Goal: Check status: Check status

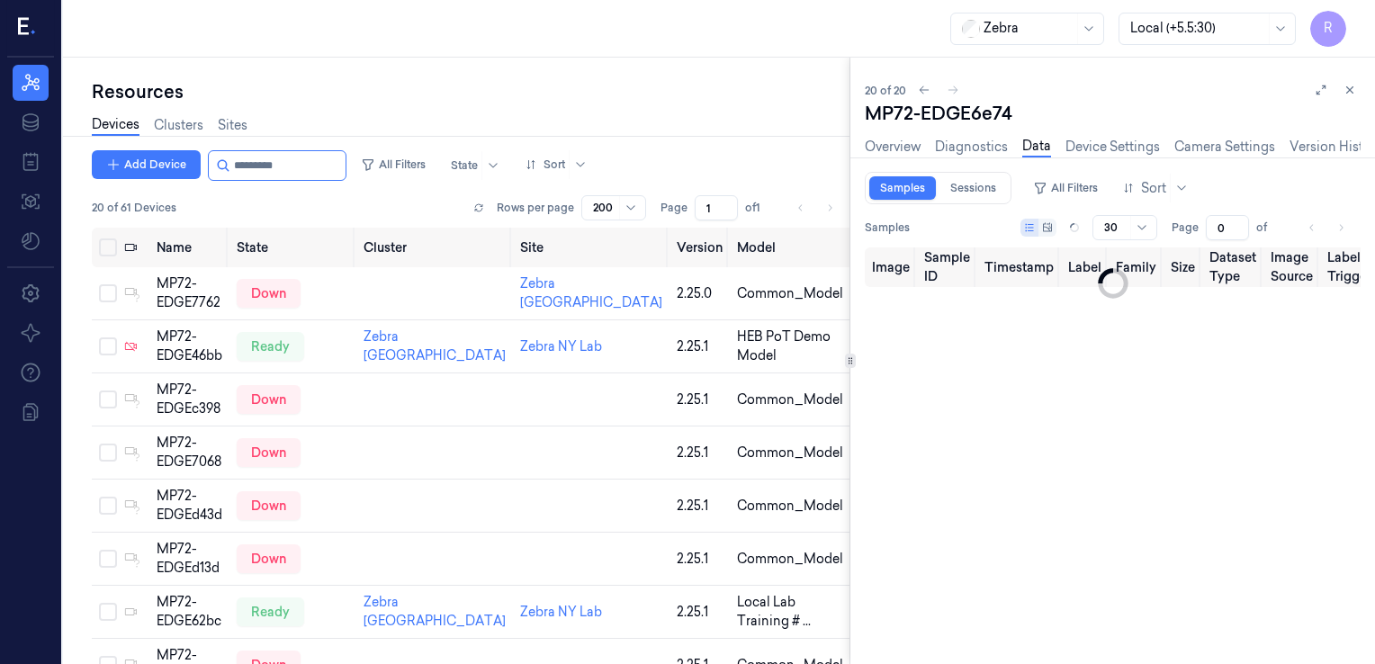
scroll to position [715, 0]
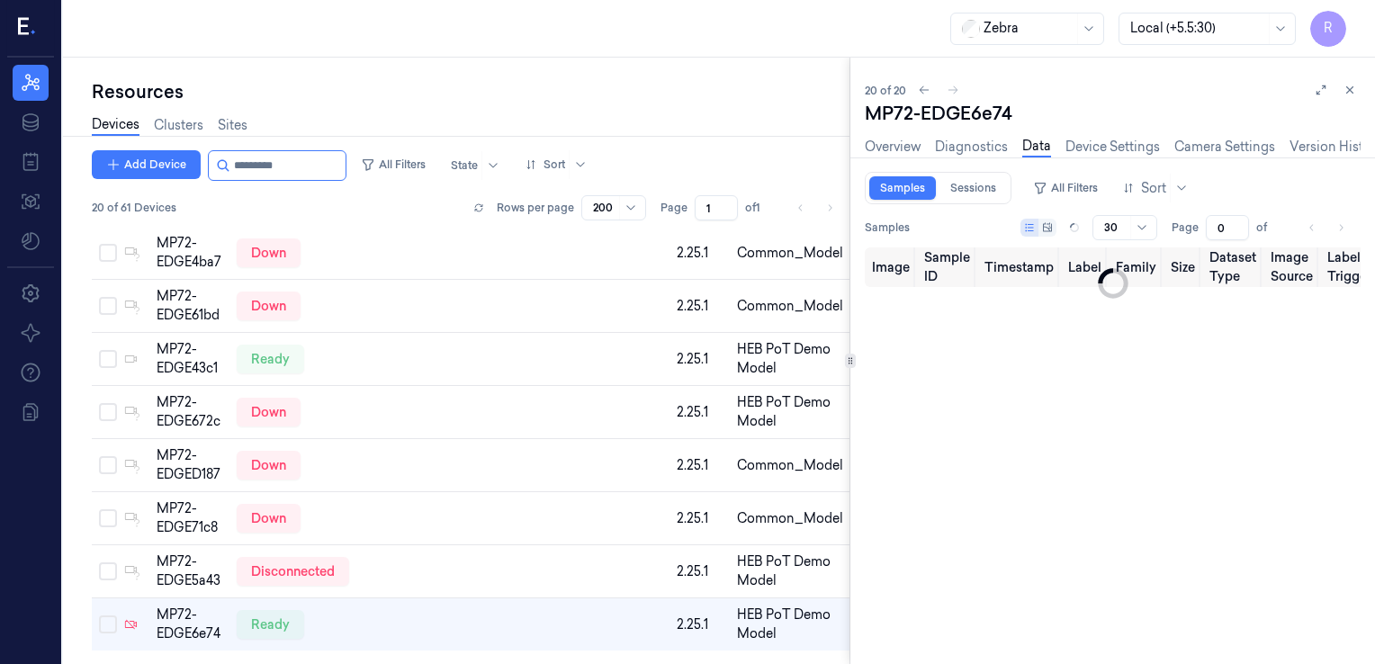
type input "1"
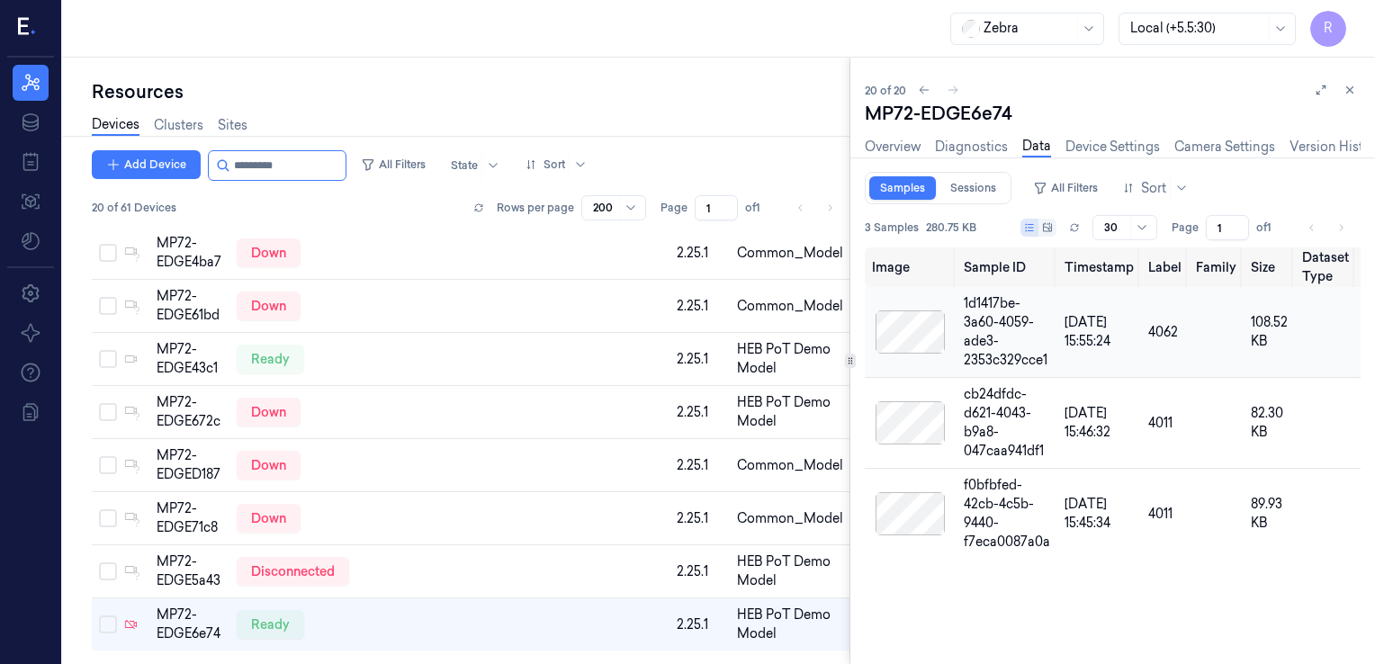
click at [920, 335] on div at bounding box center [910, 331] width 76 height 43
click at [900, 137] on link "Overview" at bounding box center [893, 147] width 56 height 21
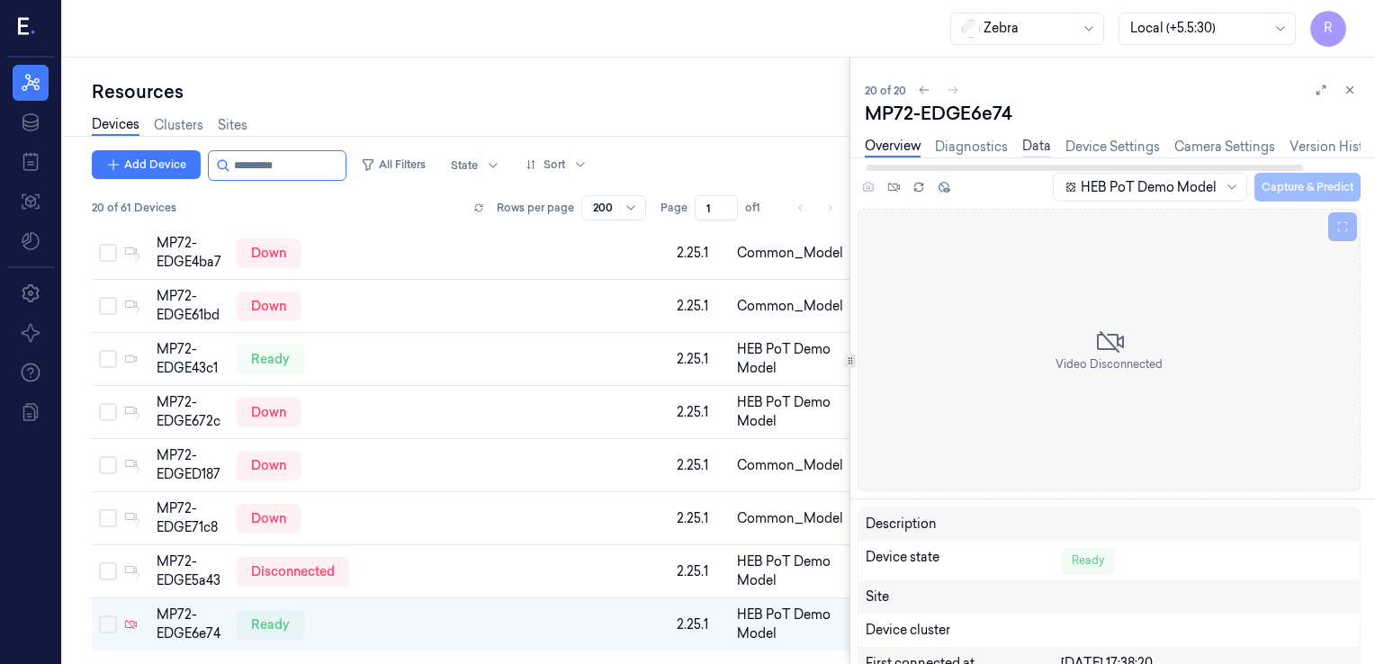
click at [1027, 146] on link "Data" at bounding box center [1036, 147] width 29 height 21
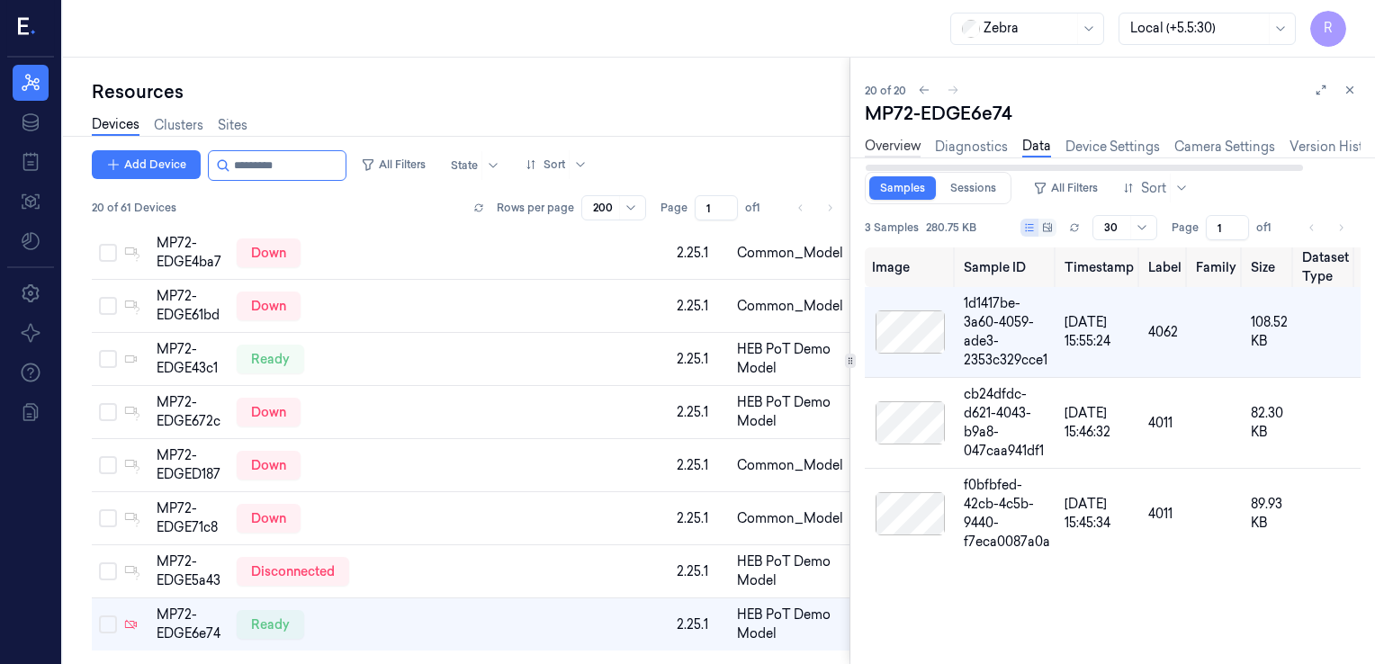
click at [900, 151] on link "Overview" at bounding box center [893, 147] width 56 height 21
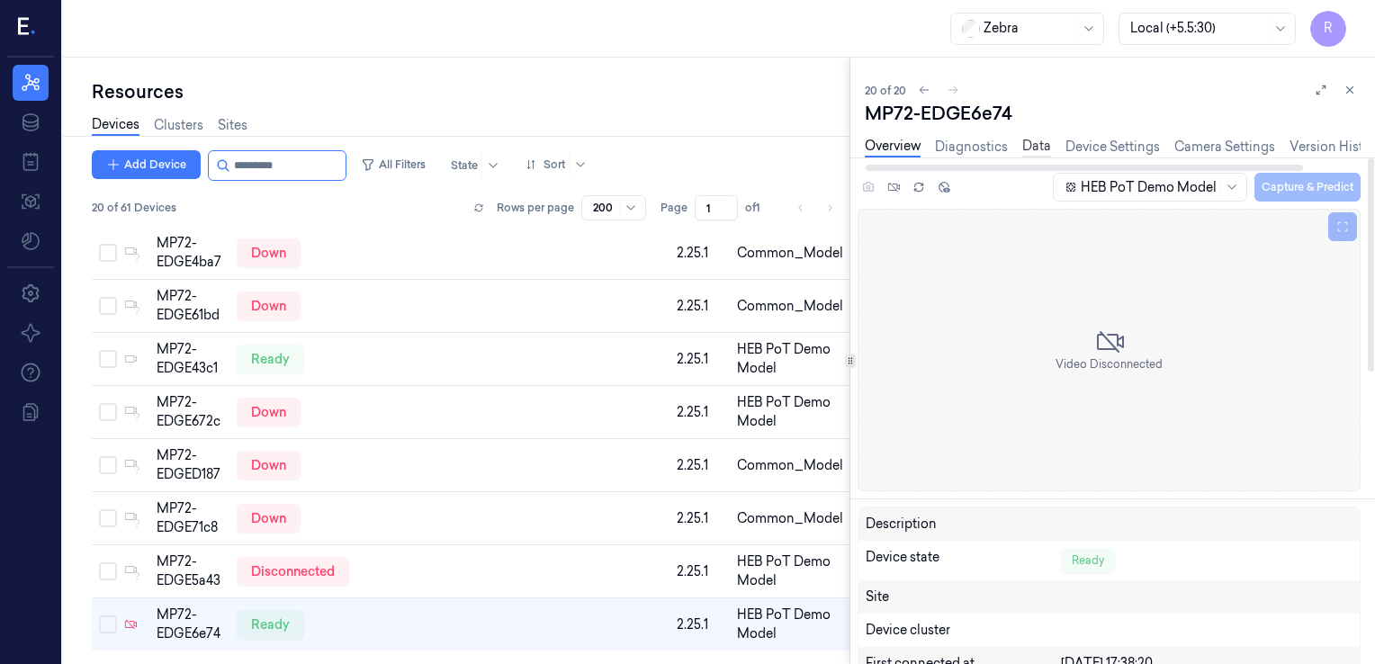
click at [1047, 150] on link "Data" at bounding box center [1036, 147] width 29 height 21
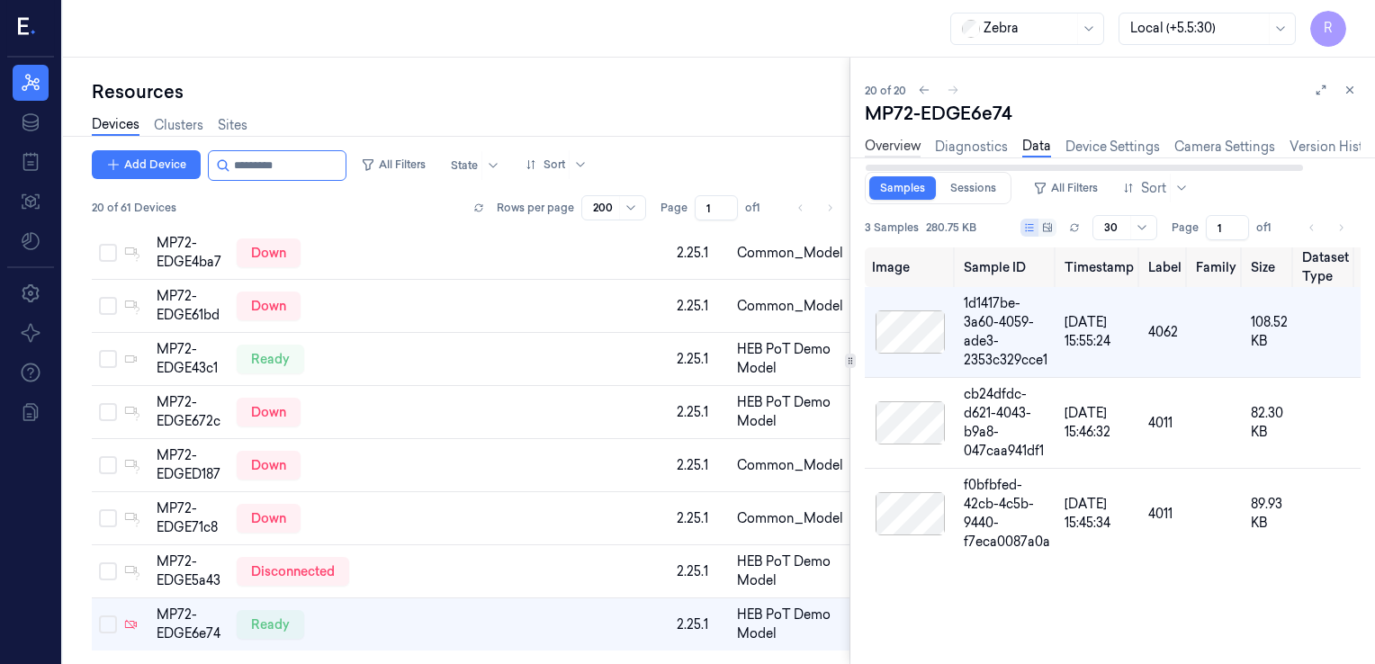
click at [880, 139] on link "Overview" at bounding box center [893, 147] width 56 height 21
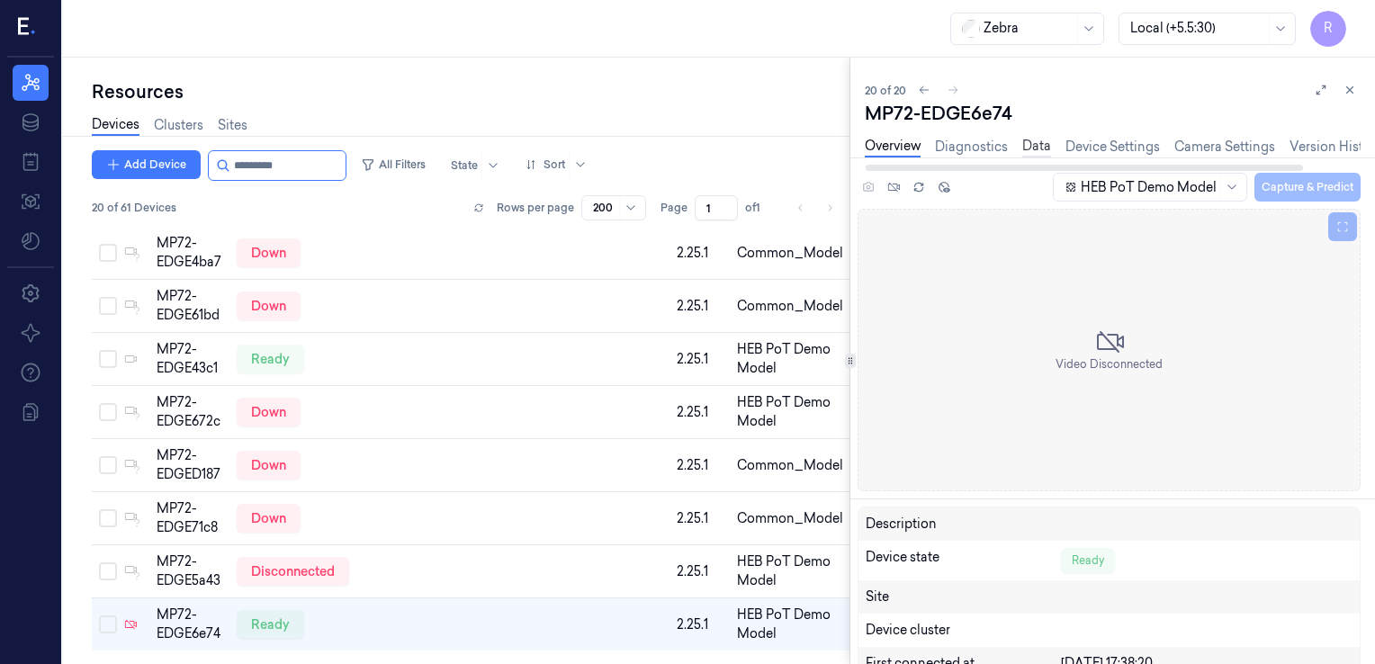
click at [1037, 153] on link "Data" at bounding box center [1036, 147] width 29 height 21
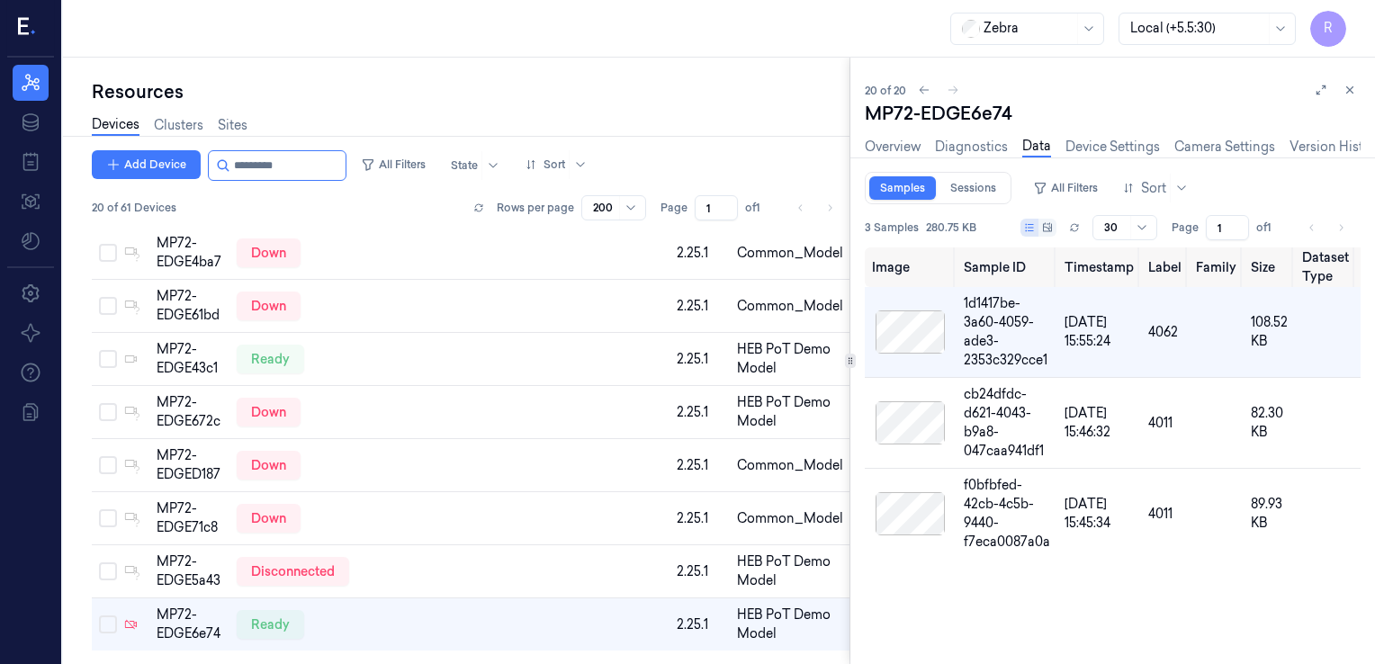
click at [774, 104] on div "Devices Clusters Sites" at bounding box center [470, 127] width 757 height 46
click at [1342, 98] on button at bounding box center [1350, 90] width 22 height 22
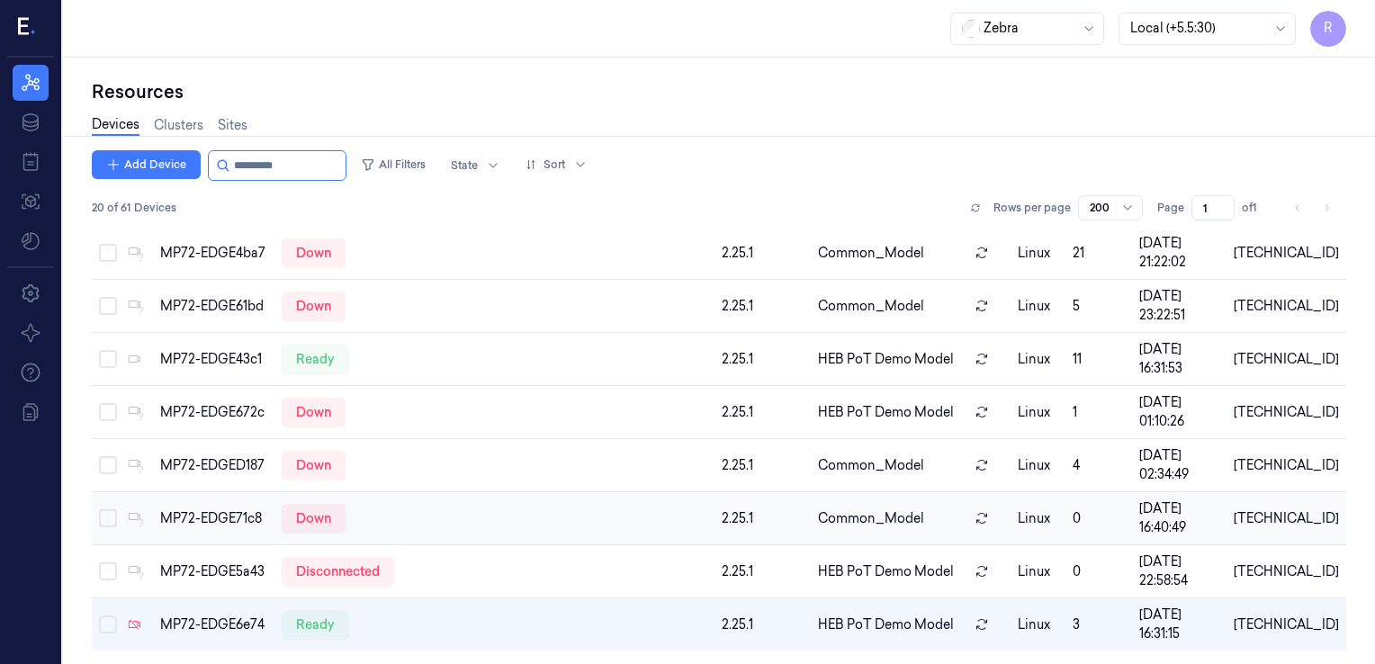
scroll to position [669, 0]
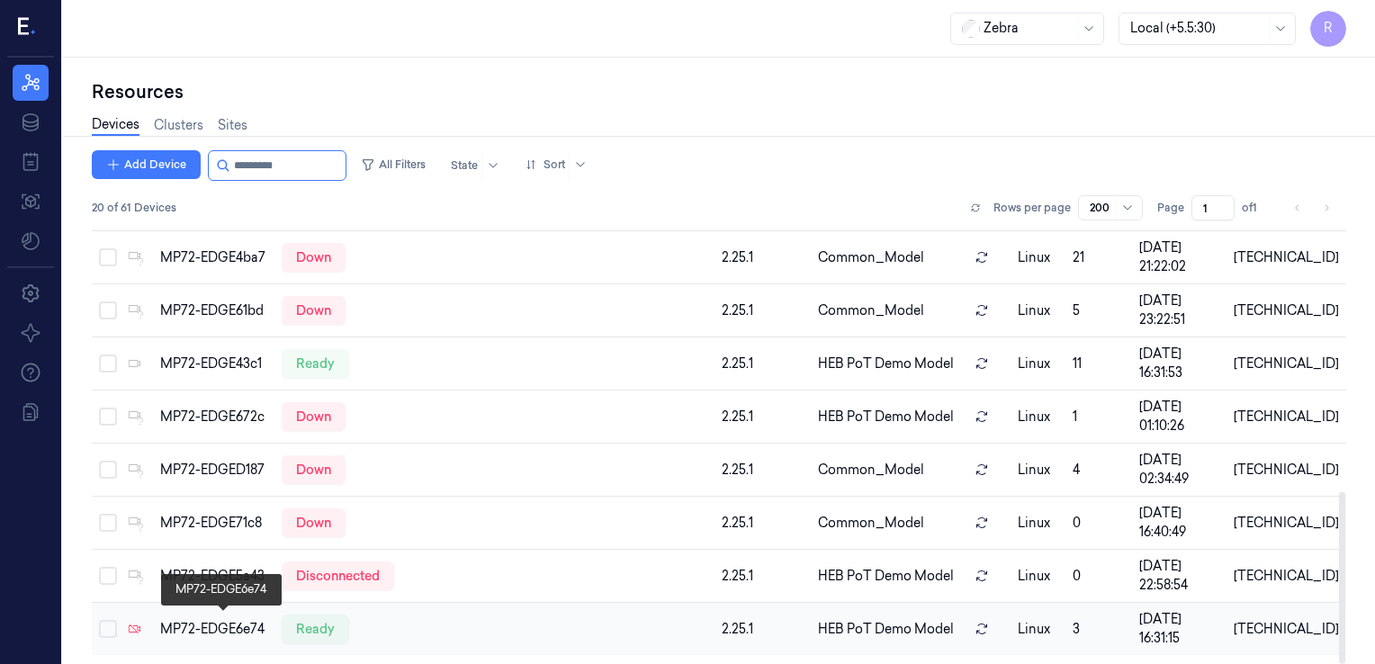
click at [205, 620] on div "MP72-EDGE6e74" at bounding box center [214, 629] width 108 height 19
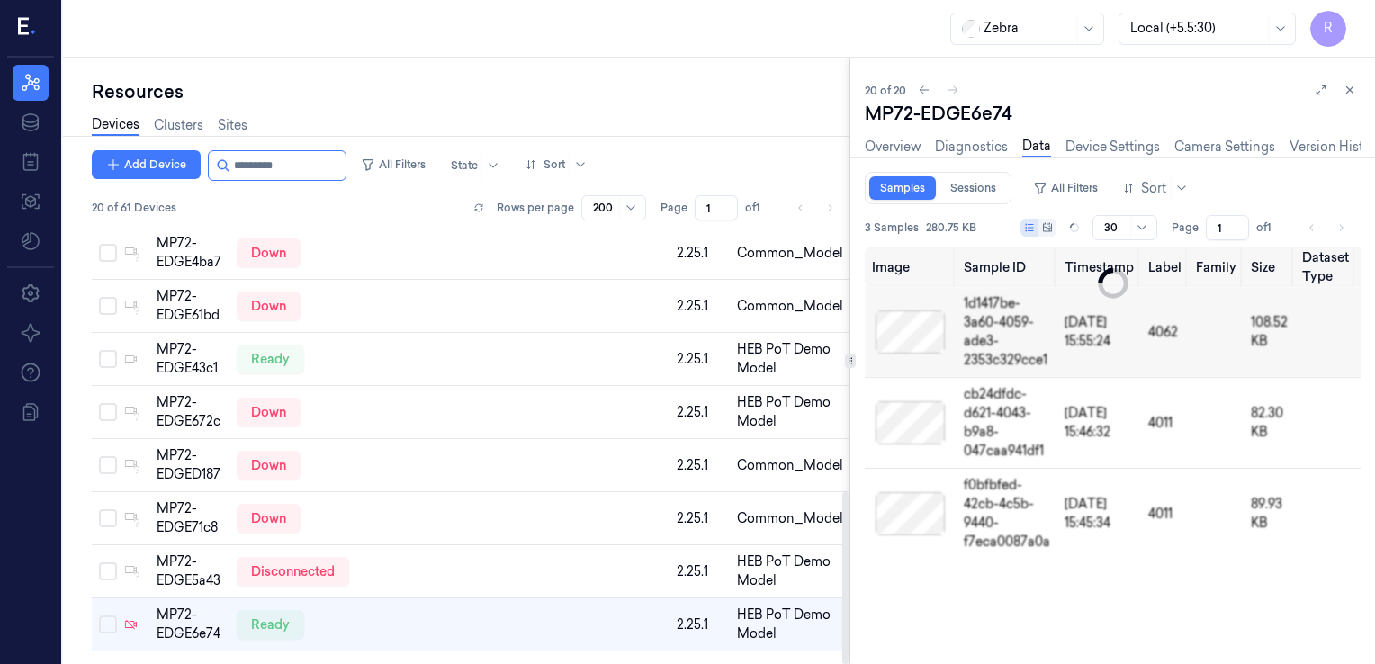
scroll to position [715, 0]
